Goal: Task Accomplishment & Management: Use online tool/utility

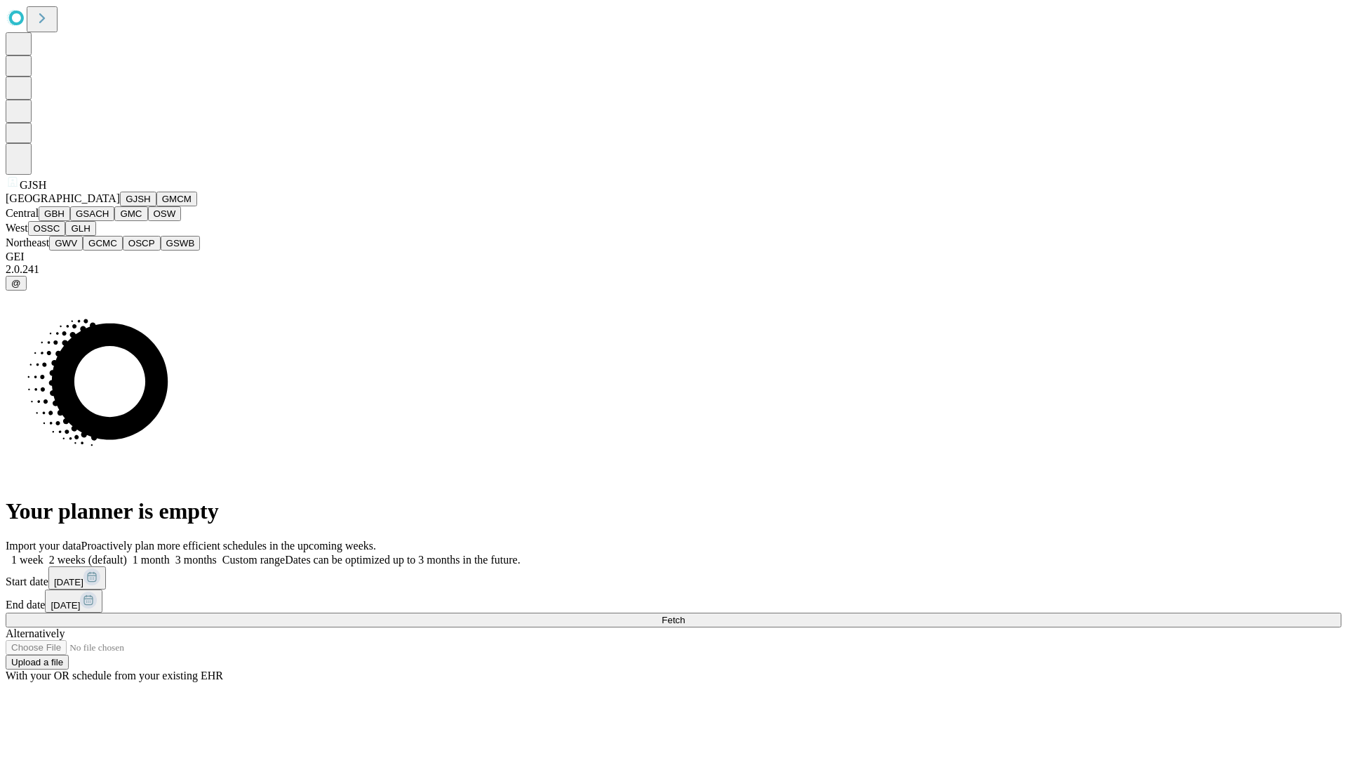
click at [120, 206] on button "GJSH" at bounding box center [138, 199] width 36 height 15
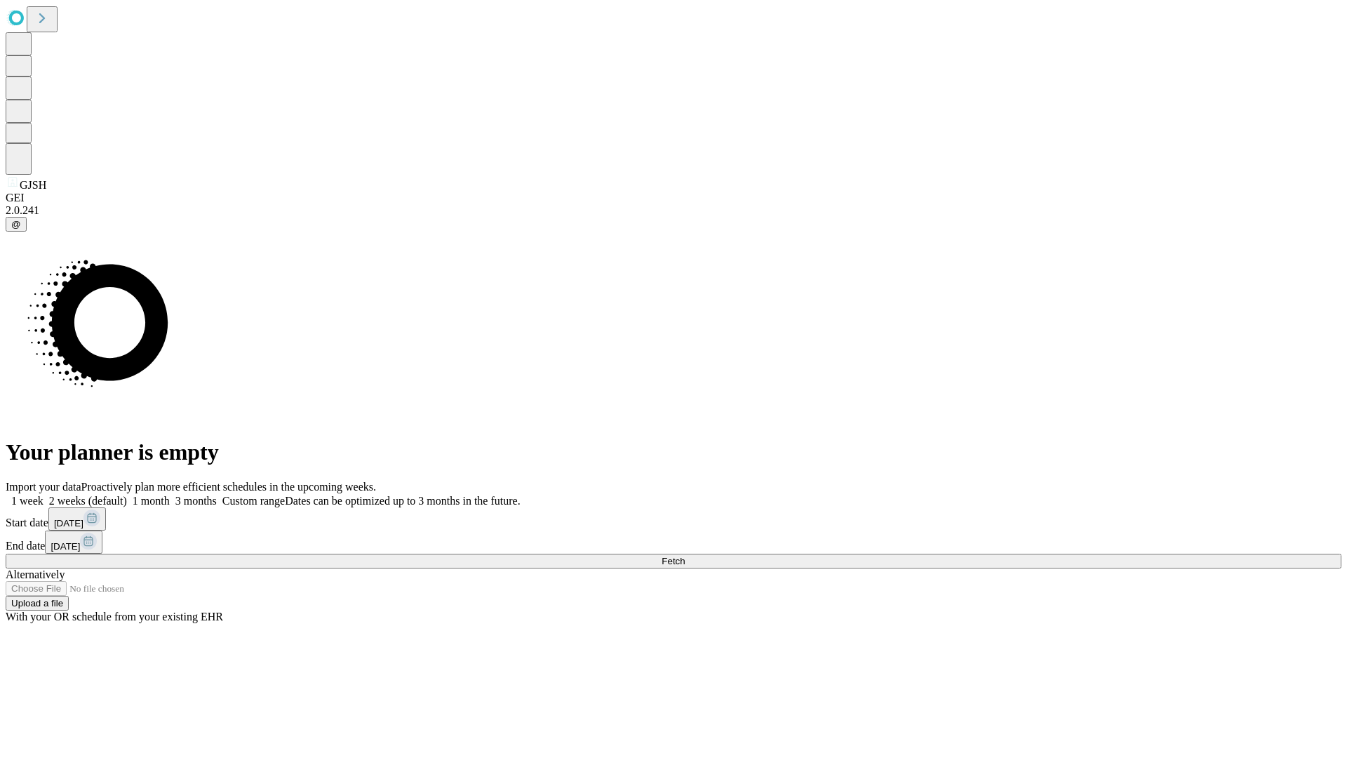
click at [44, 495] on label "1 week" at bounding box center [25, 501] width 38 height 12
click at [685, 556] on span "Fetch" at bounding box center [673, 561] width 23 height 11
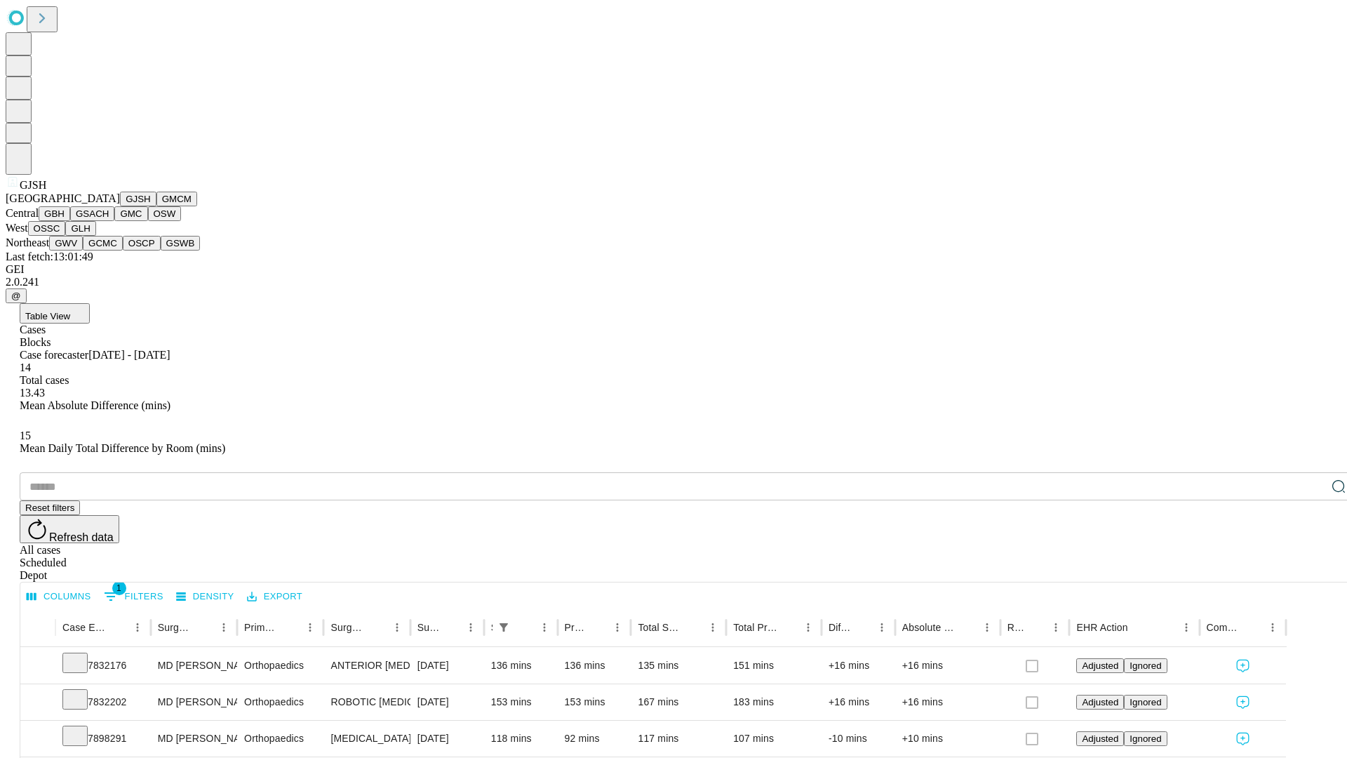
click at [156, 206] on button "GMCM" at bounding box center [176, 199] width 41 height 15
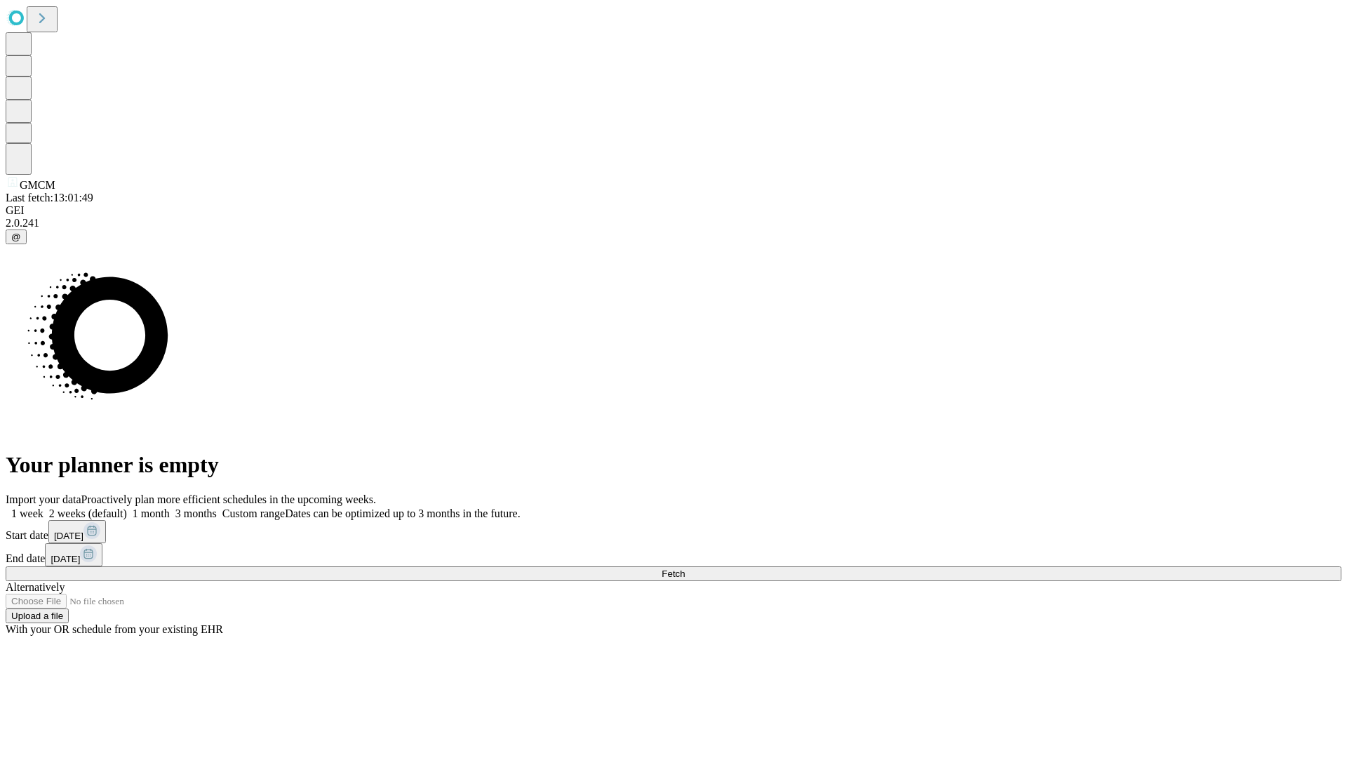
click at [44, 507] on label "1 week" at bounding box center [25, 513] width 38 height 12
click at [685, 568] on span "Fetch" at bounding box center [673, 573] width 23 height 11
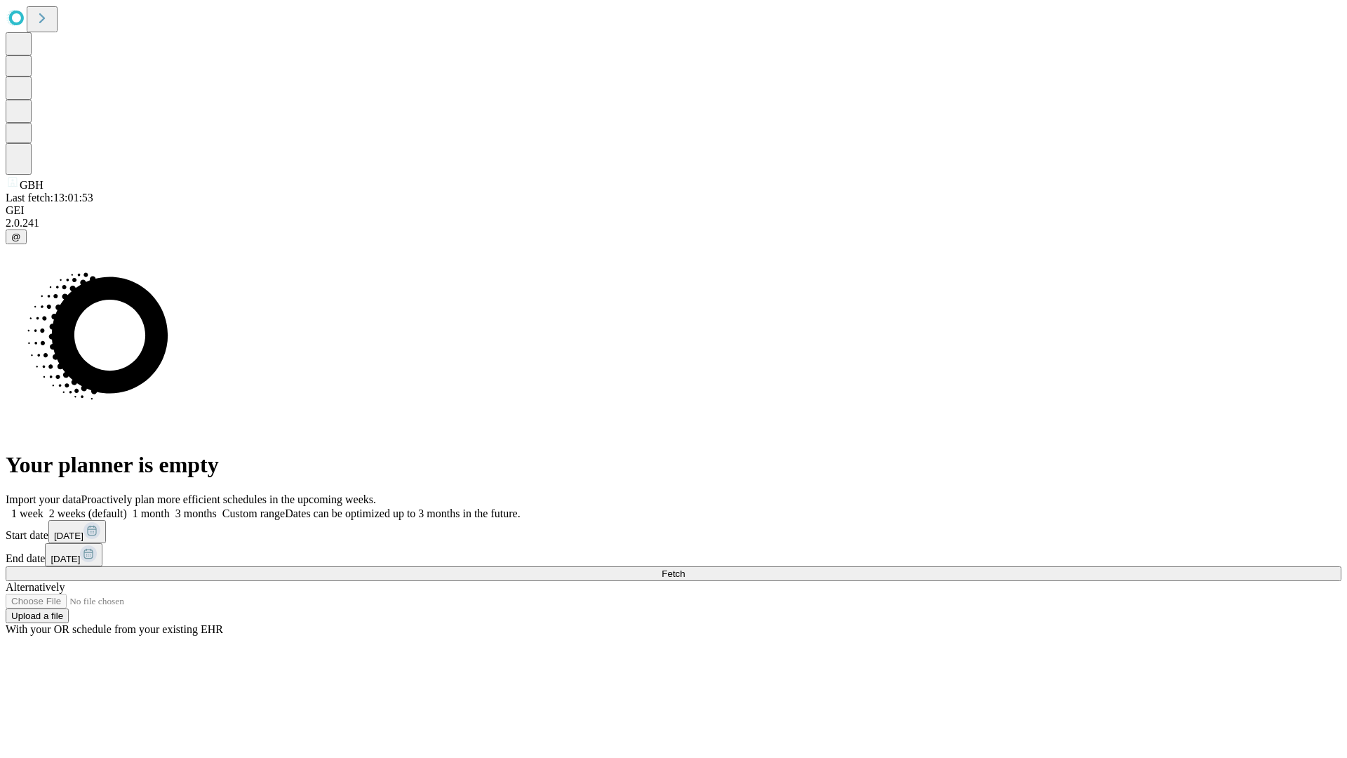
click at [44, 507] on label "1 week" at bounding box center [25, 513] width 38 height 12
click at [685, 568] on span "Fetch" at bounding box center [673, 573] width 23 height 11
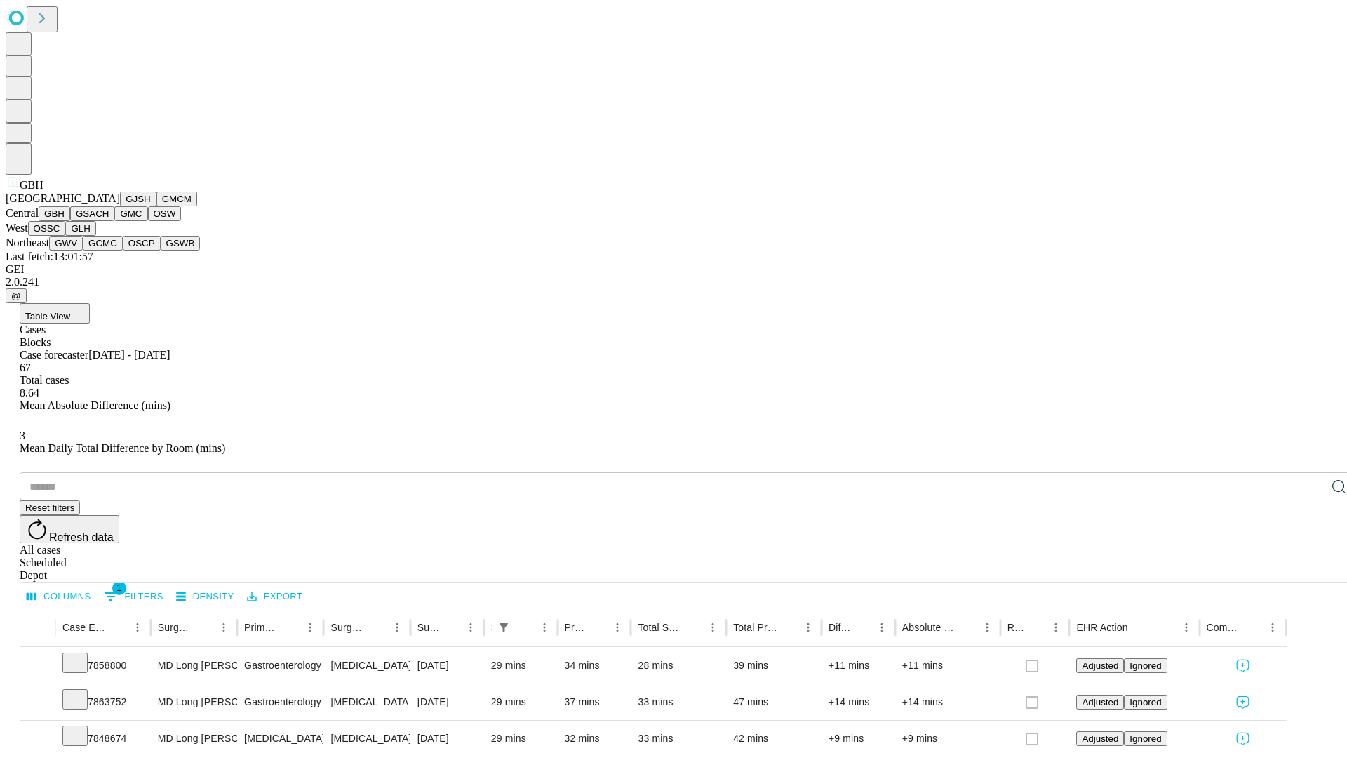
click at [109, 221] on button "GSACH" at bounding box center [92, 213] width 44 height 15
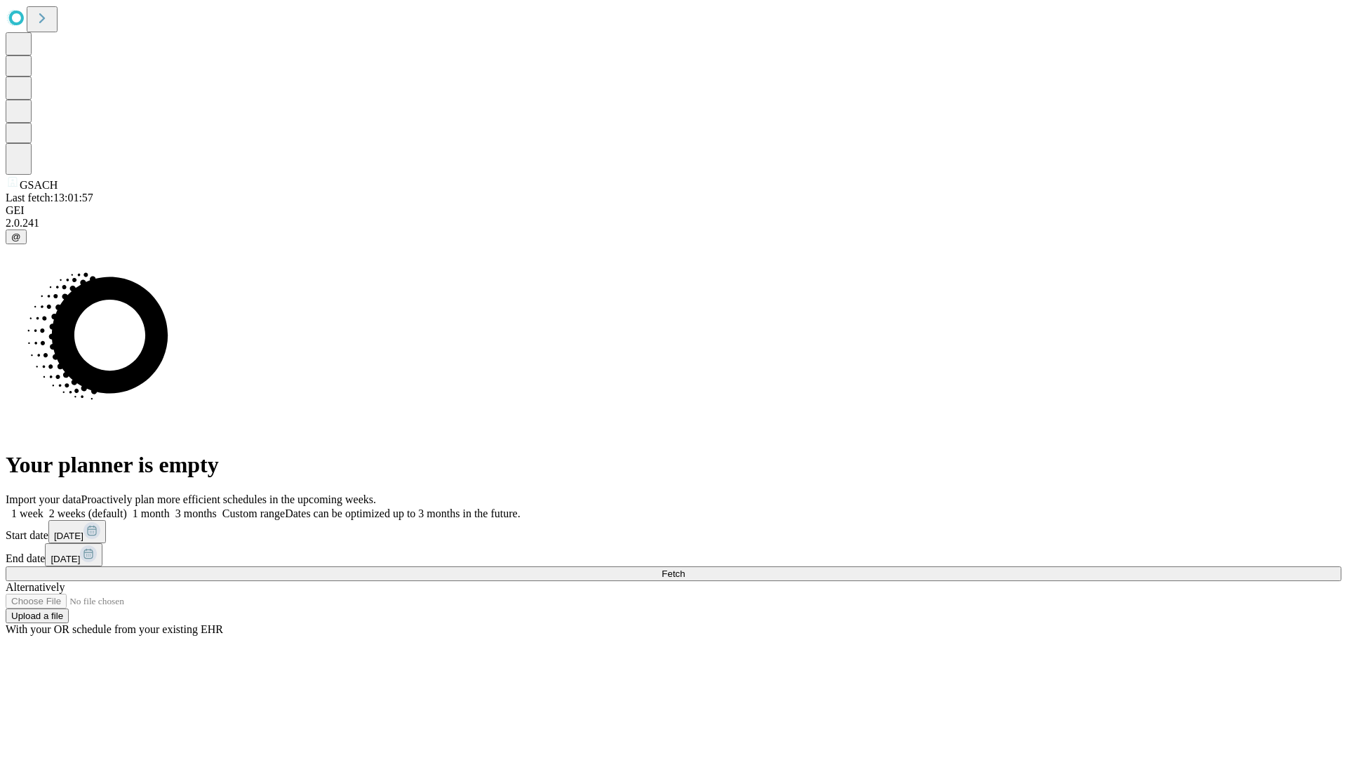
click at [44, 507] on label "1 week" at bounding box center [25, 513] width 38 height 12
click at [685, 568] on span "Fetch" at bounding box center [673, 573] width 23 height 11
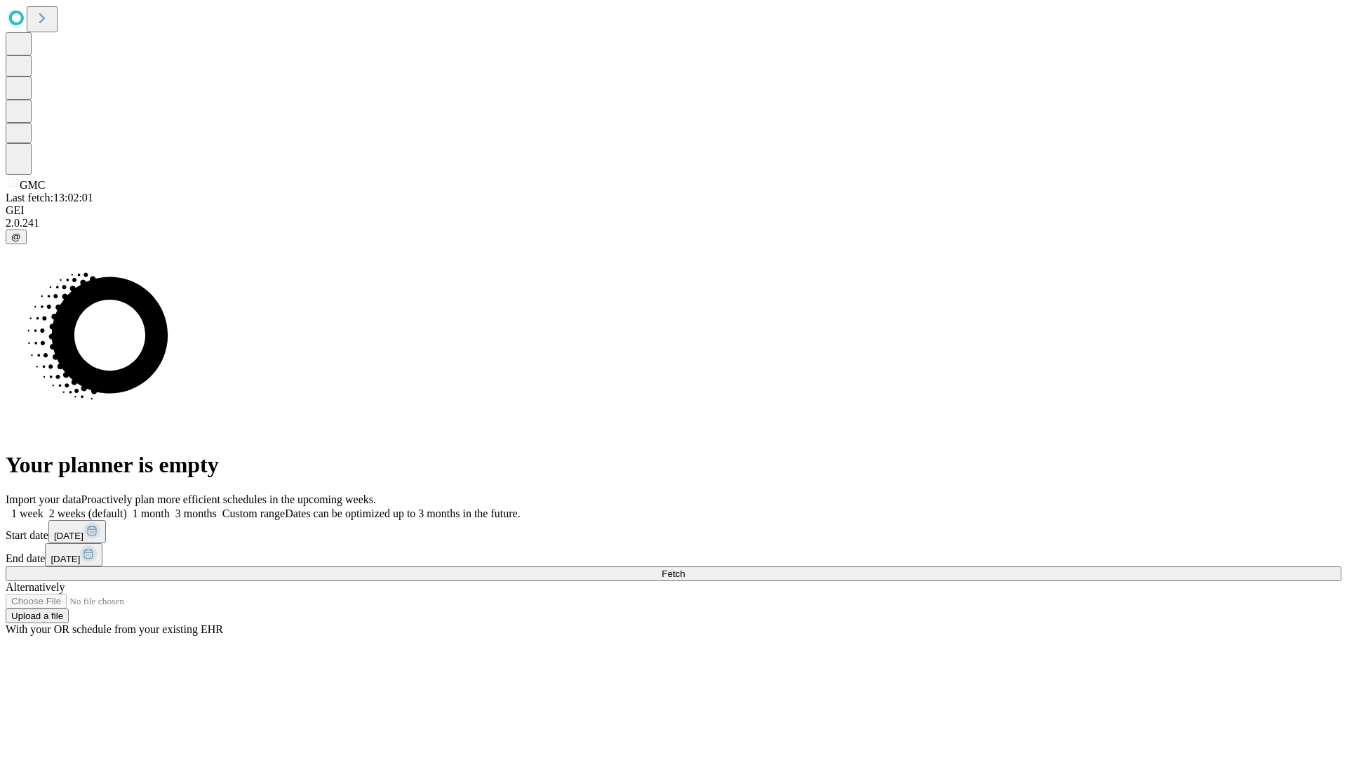
click at [44, 507] on label "1 week" at bounding box center [25, 513] width 38 height 12
click at [685, 568] on span "Fetch" at bounding box center [673, 573] width 23 height 11
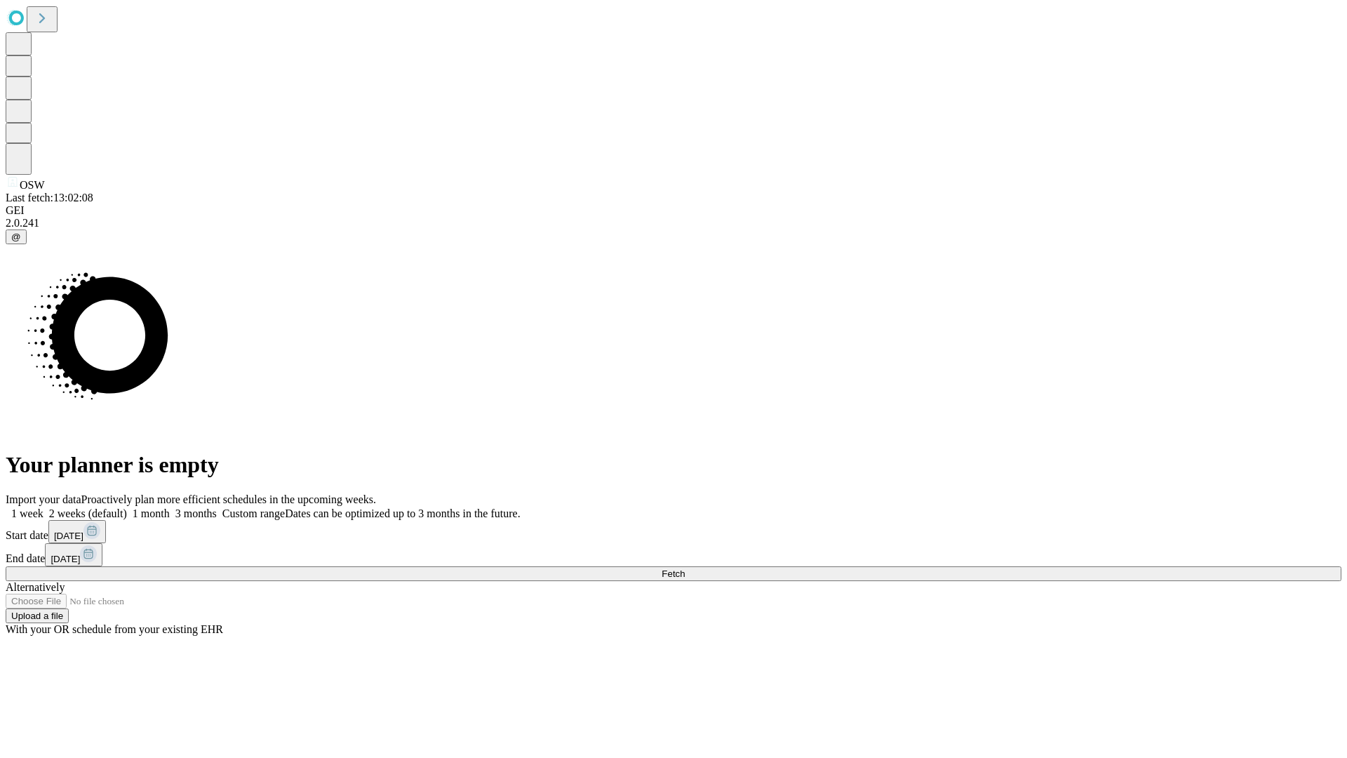
click at [44, 507] on label "1 week" at bounding box center [25, 513] width 38 height 12
click at [685, 568] on span "Fetch" at bounding box center [673, 573] width 23 height 11
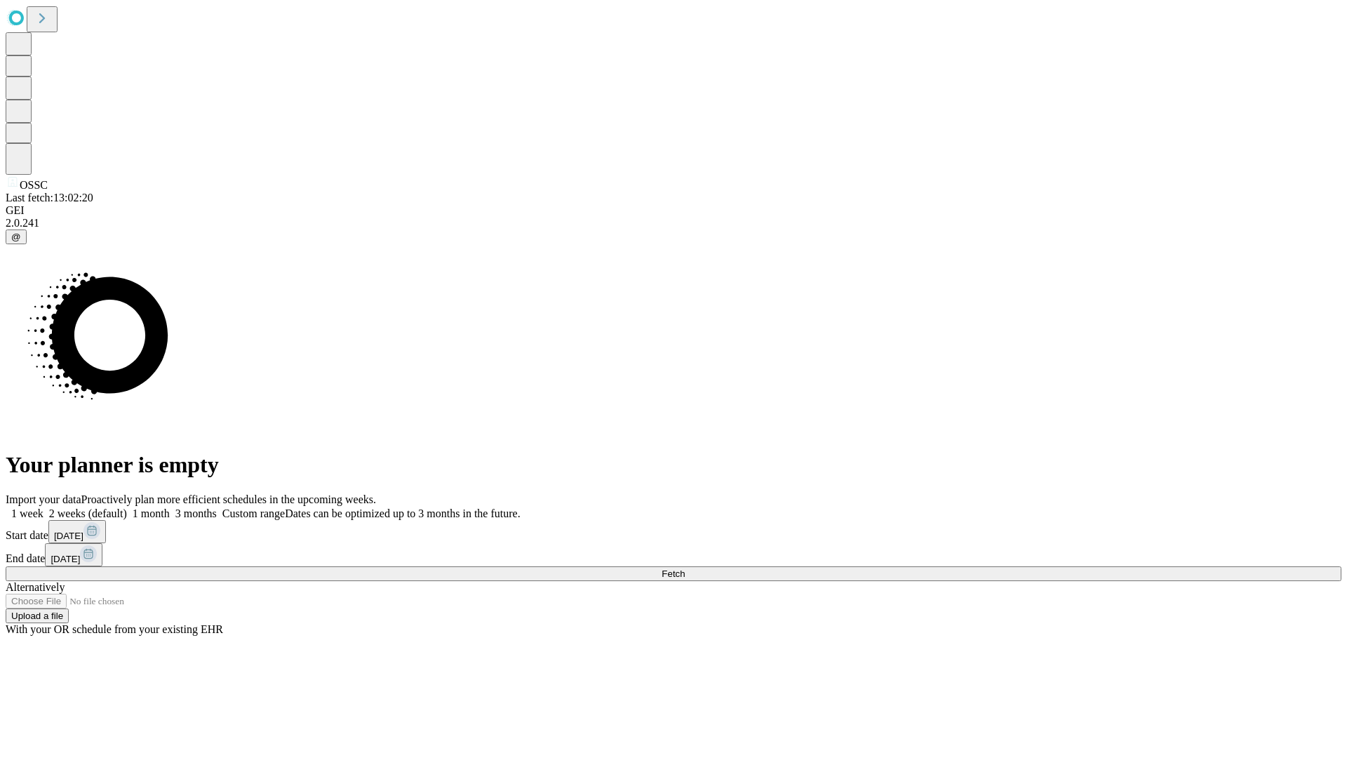
click at [685, 568] on span "Fetch" at bounding box center [673, 573] width 23 height 11
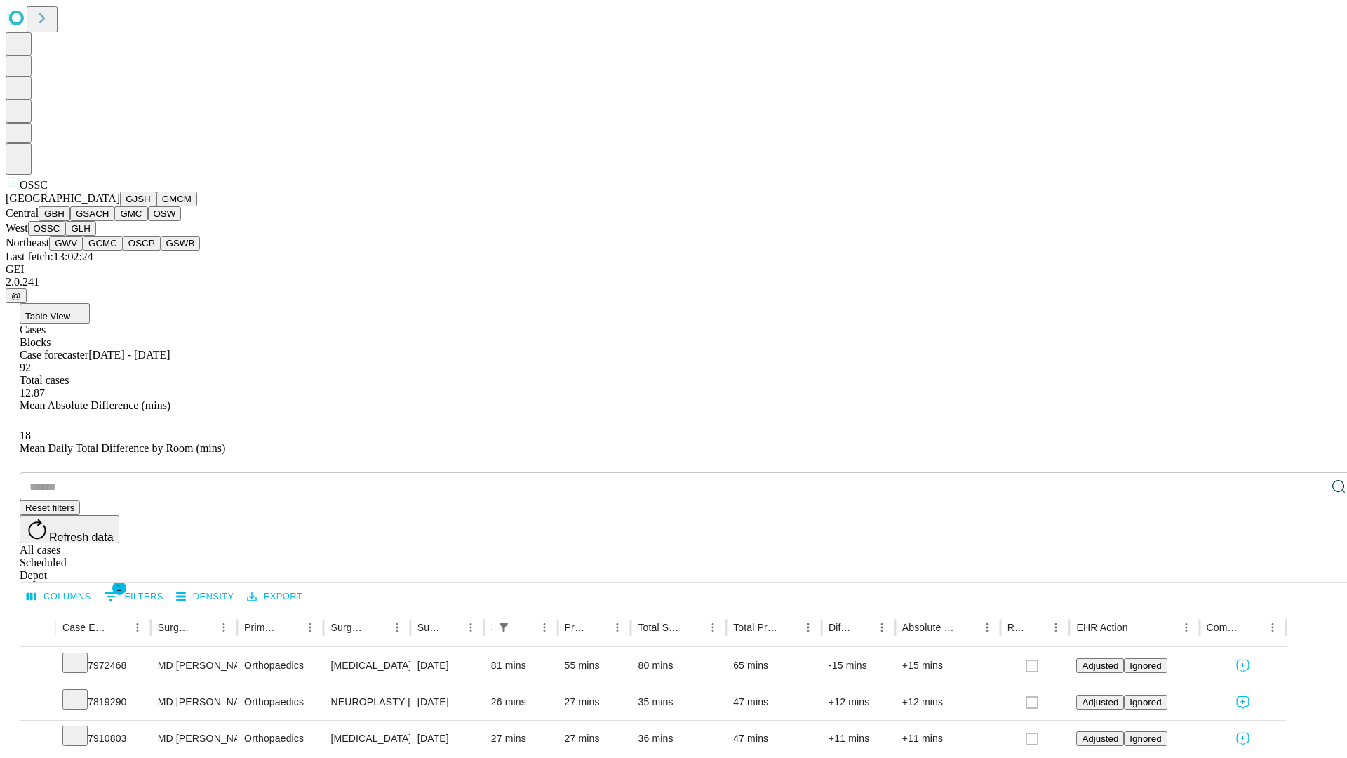
click at [95, 236] on button "GLH" at bounding box center [80, 228] width 30 height 15
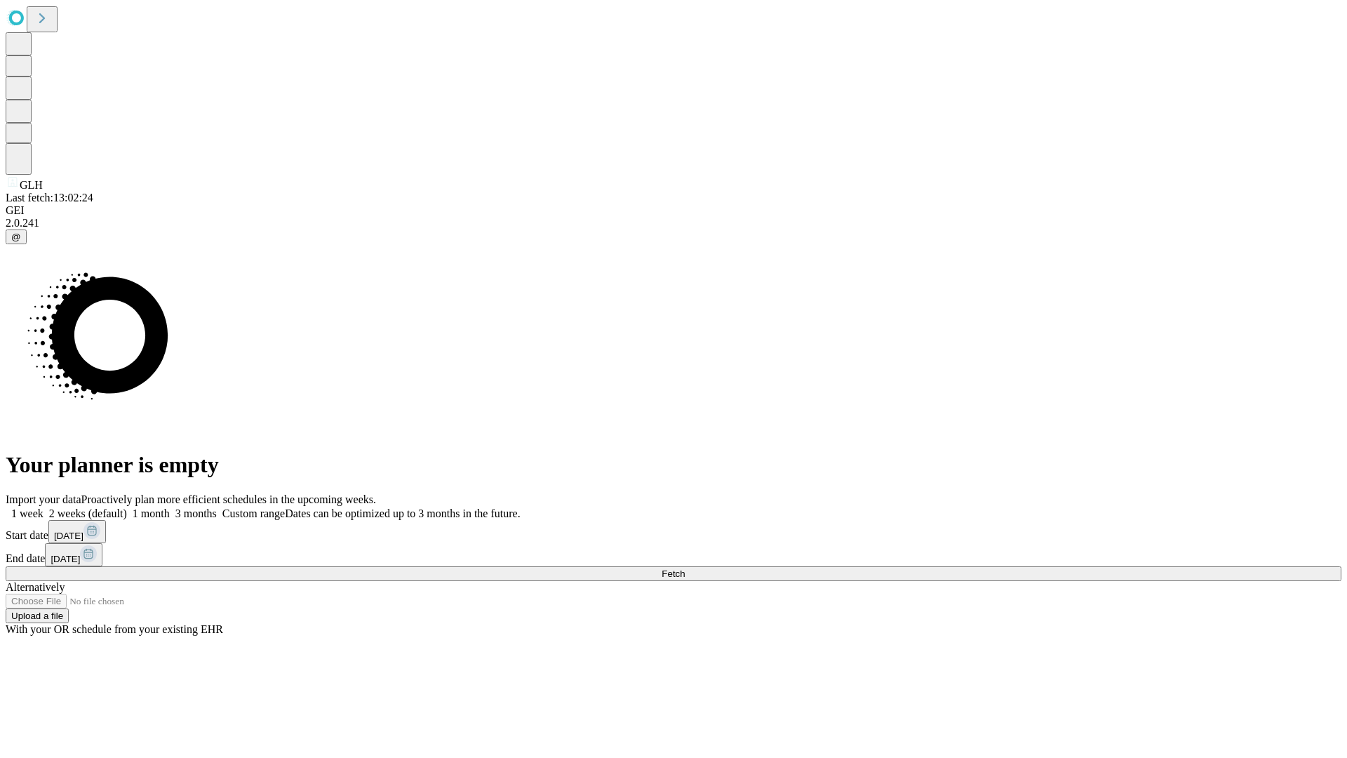
click at [44, 507] on label "1 week" at bounding box center [25, 513] width 38 height 12
click at [685, 568] on span "Fetch" at bounding box center [673, 573] width 23 height 11
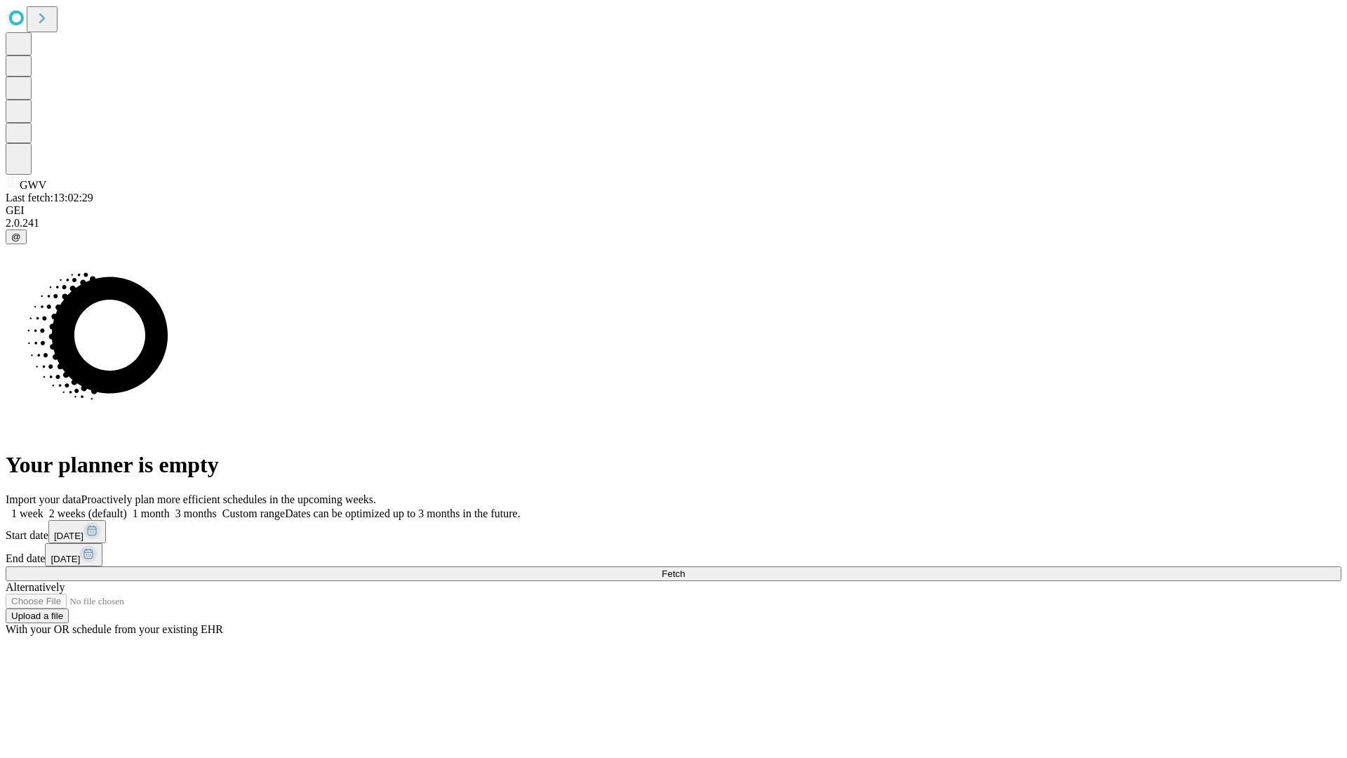
click at [44, 507] on label "1 week" at bounding box center [25, 513] width 38 height 12
click at [685, 568] on span "Fetch" at bounding box center [673, 573] width 23 height 11
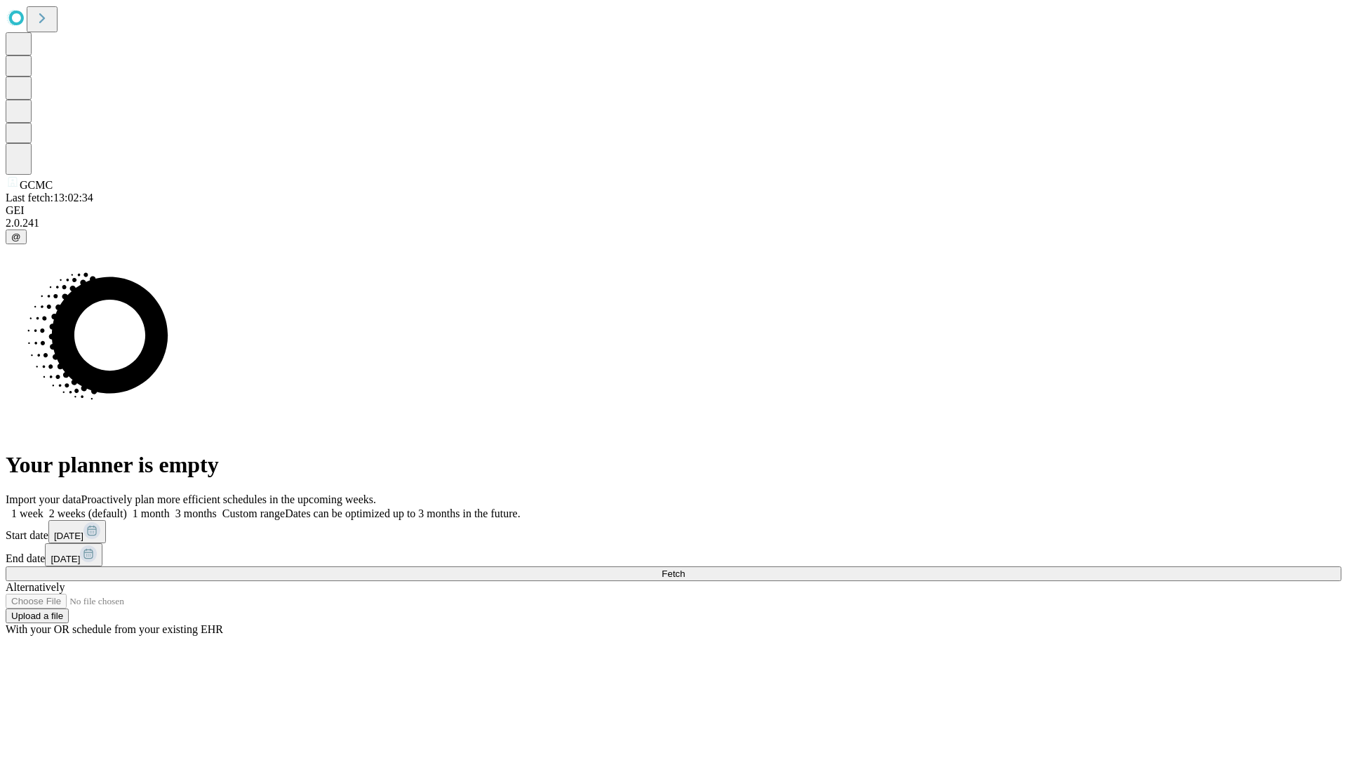
click at [44, 507] on label "1 week" at bounding box center [25, 513] width 38 height 12
click at [685, 568] on span "Fetch" at bounding box center [673, 573] width 23 height 11
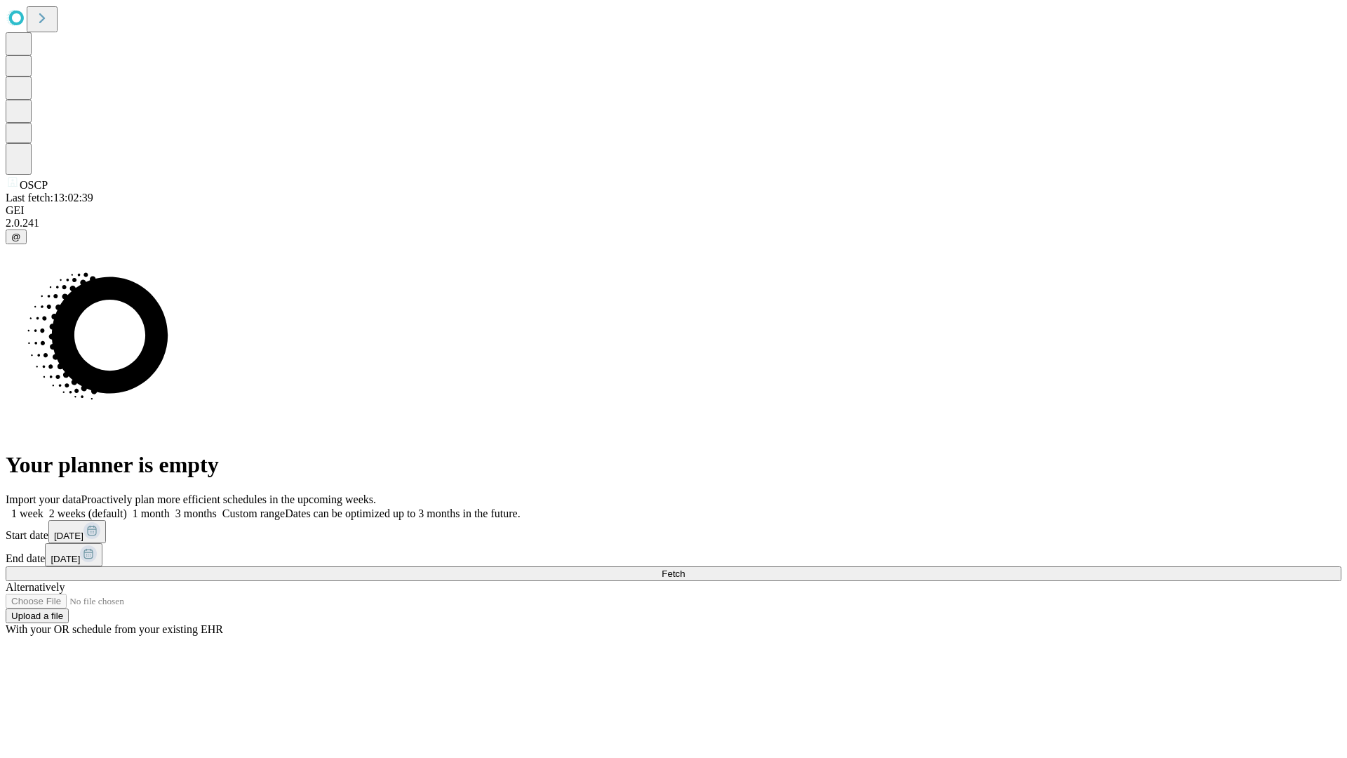
click at [44, 507] on label "1 week" at bounding box center [25, 513] width 38 height 12
click at [685, 568] on span "Fetch" at bounding box center [673, 573] width 23 height 11
